Goal: Task Accomplishment & Management: Use online tool/utility

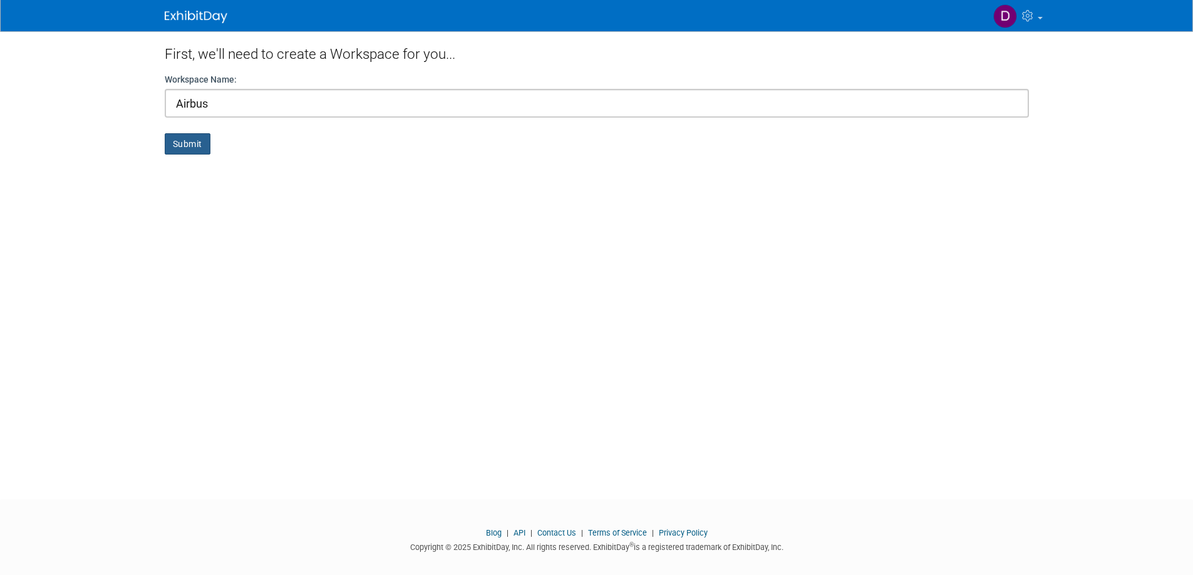
type input "Airbus"
click at [193, 139] on button "Submit" at bounding box center [188, 143] width 46 height 21
